Goal: Information Seeking & Learning: Check status

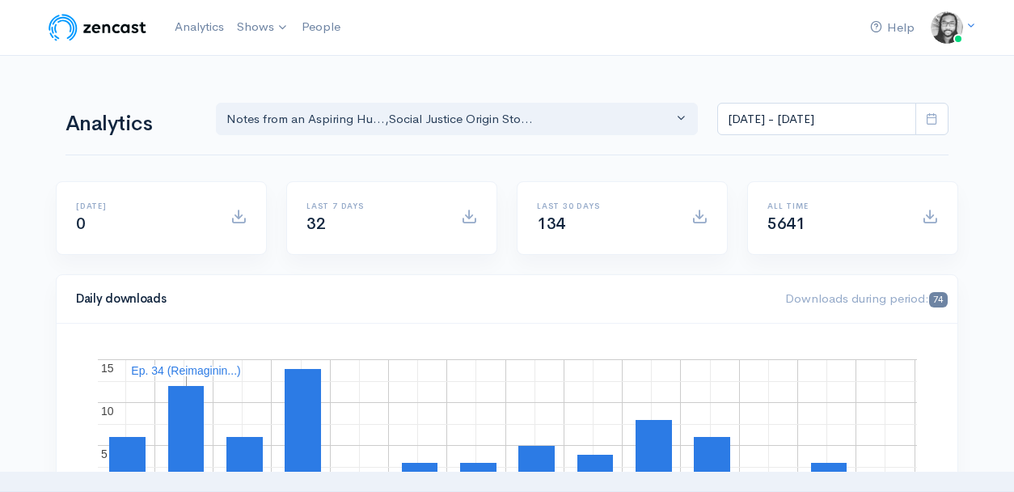
click at [756, 130] on input "[DATE] - [DATE]" at bounding box center [817, 119] width 199 height 33
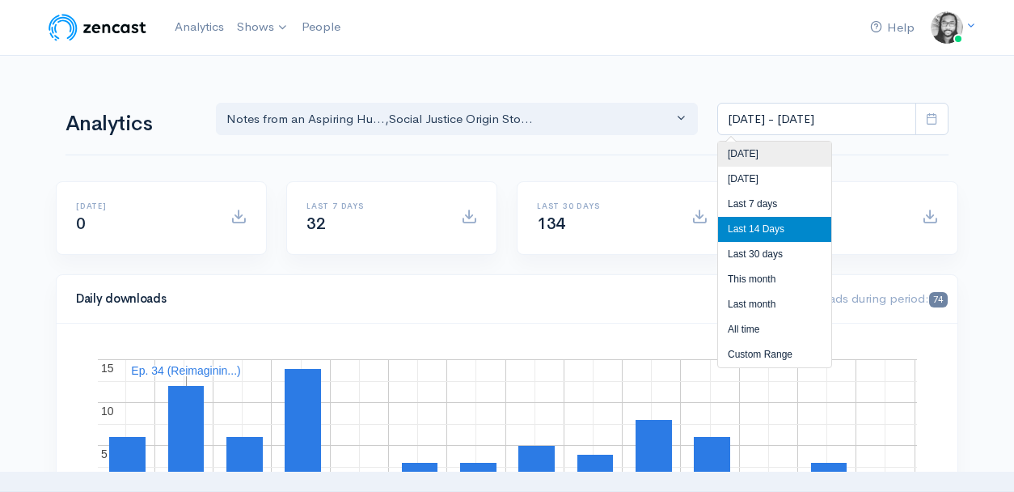
click at [764, 146] on li "[DATE]" at bounding box center [774, 154] width 113 height 25
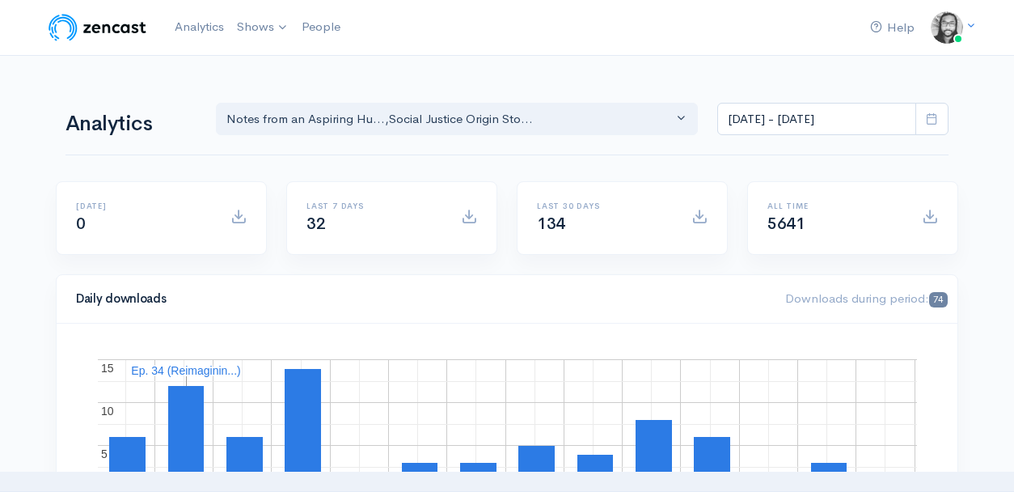
type input "[DATE] - [DATE]"
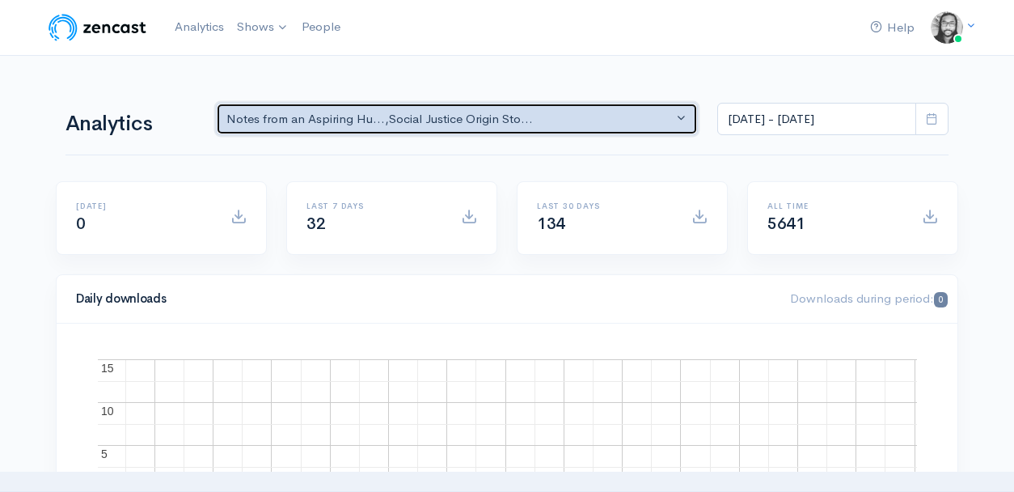
click at [437, 116] on div "Notes from an Aspiring Hu... , Social Justice Origin Sto..." at bounding box center [450, 119] width 447 height 19
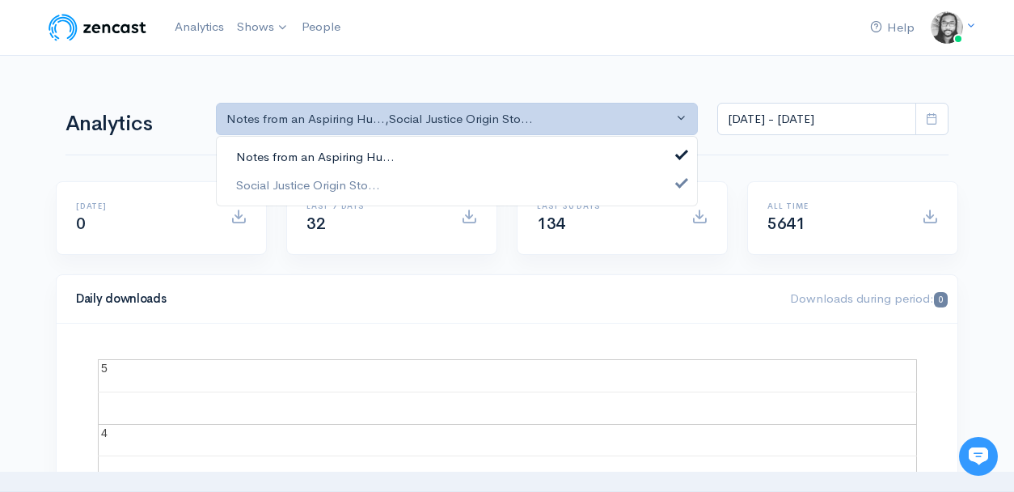
click at [438, 157] on link "Notes from an Aspiring Hu..." at bounding box center [457, 157] width 481 height 28
select select "14701"
click at [775, 122] on input "[DATE] - [DATE]" at bounding box center [817, 119] width 199 height 33
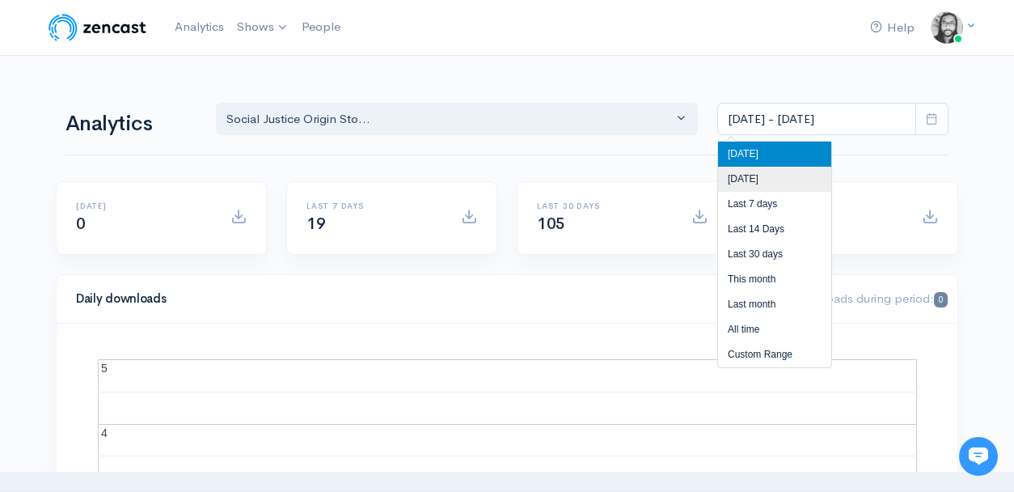
click at [782, 182] on li "[DATE]" at bounding box center [774, 179] width 113 height 25
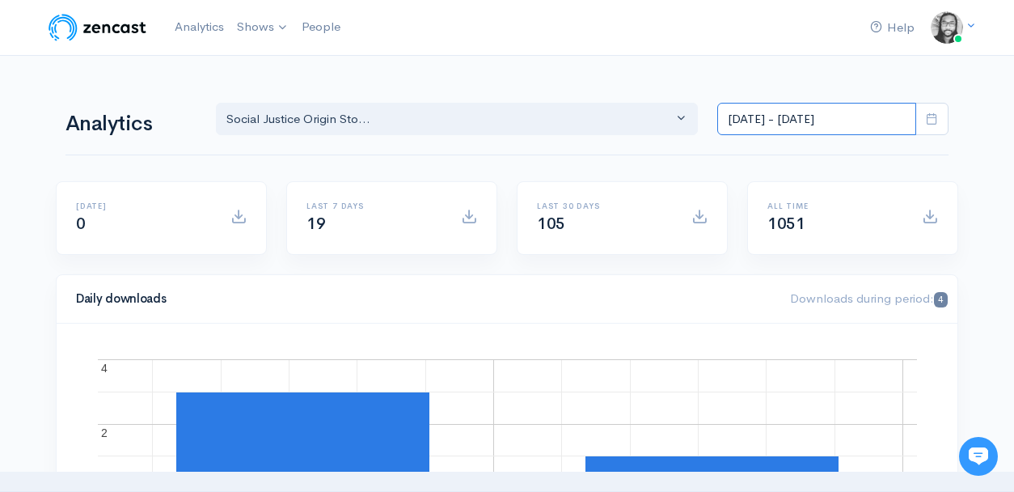
click at [835, 122] on input "[DATE] - [DATE]" at bounding box center [817, 119] width 199 height 33
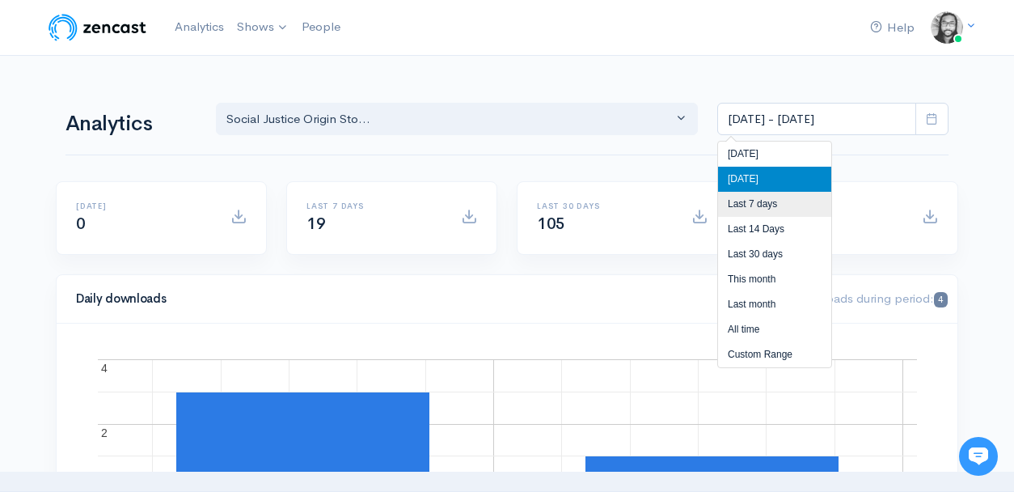
click at [806, 204] on li "Last 7 days" at bounding box center [774, 204] width 113 height 25
type input "[DATE] - [DATE]"
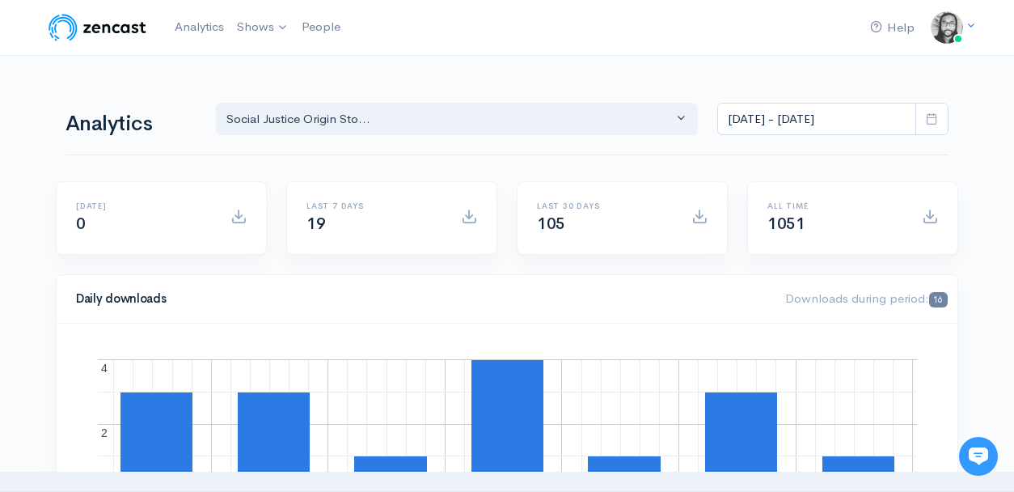
click at [653, 33] on div "Help Notifications View all Your profile Team settings Default team Current Log…" at bounding box center [507, 28] width 922 height 36
